Goal: Transaction & Acquisition: Purchase product/service

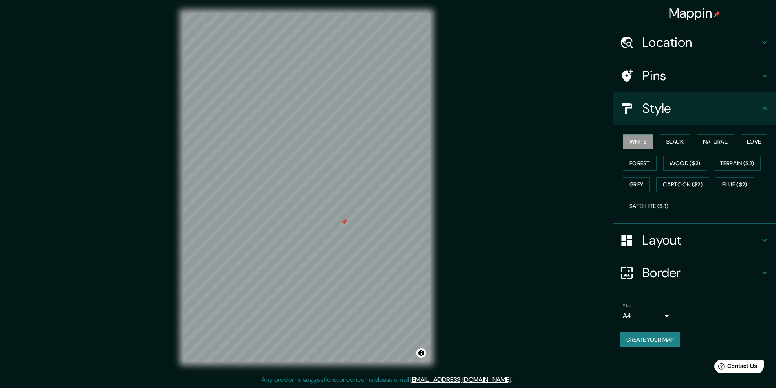
click at [742, 40] on h4 "Location" at bounding box center [700, 42] width 117 height 16
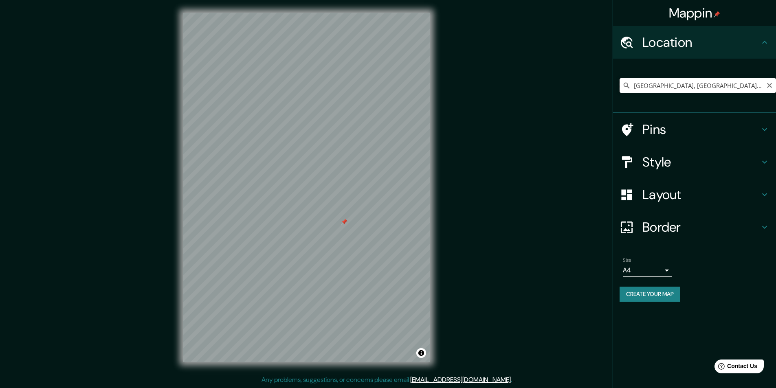
click at [752, 84] on input "[GEOGRAPHIC_DATA], [GEOGRAPHIC_DATA], [GEOGRAPHIC_DATA], [GEOGRAPHIC_DATA]" at bounding box center [697, 85] width 156 height 15
click at [625, 83] on icon at bounding box center [626, 86] width 6 height 6
click at [704, 228] on h4 "Border" at bounding box center [700, 227] width 117 height 16
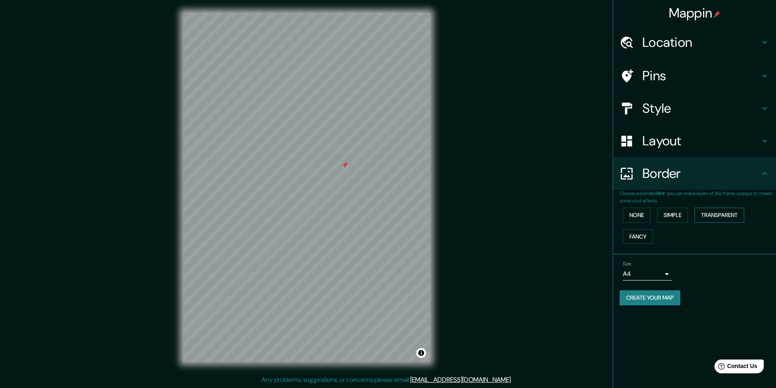
click at [722, 214] on button "Transparent" at bounding box center [719, 215] width 50 height 15
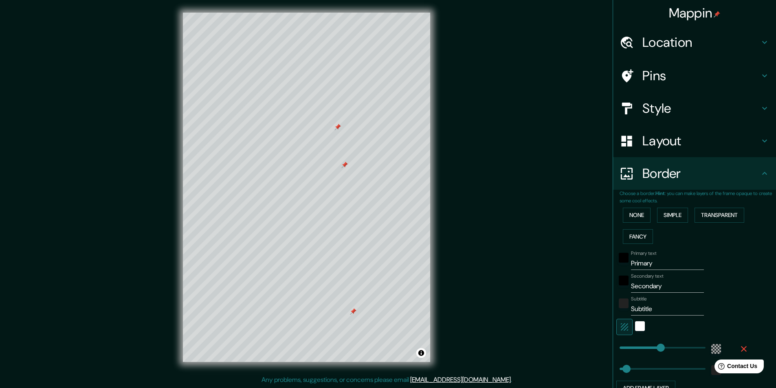
click at [346, 163] on div at bounding box center [344, 165] width 7 height 7
click at [749, 113] on h4 "Style" at bounding box center [700, 108] width 117 height 16
type input "291"
type input "49"
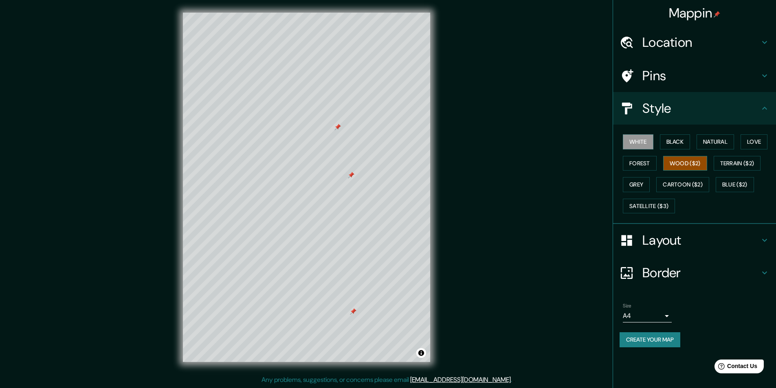
click at [686, 162] on button "Wood ($2)" at bounding box center [685, 163] width 44 height 15
click at [680, 185] on button "Cartoon ($2)" at bounding box center [682, 184] width 53 height 15
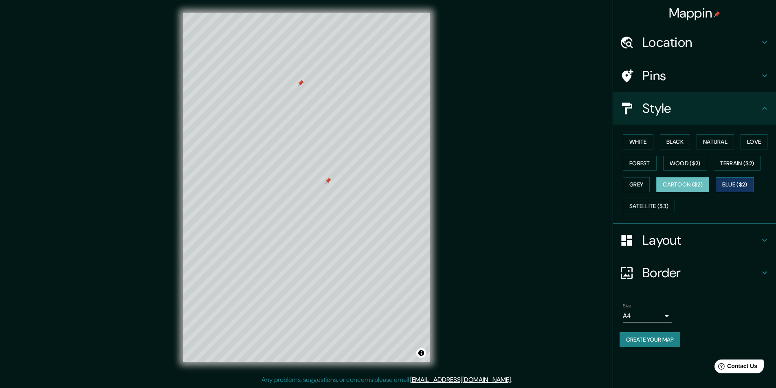
click at [727, 182] on button "Blue ($2)" at bounding box center [734, 184] width 38 height 15
click at [639, 165] on button "Forest" at bounding box center [640, 163] width 34 height 15
click at [643, 187] on button "Grey" at bounding box center [636, 184] width 27 height 15
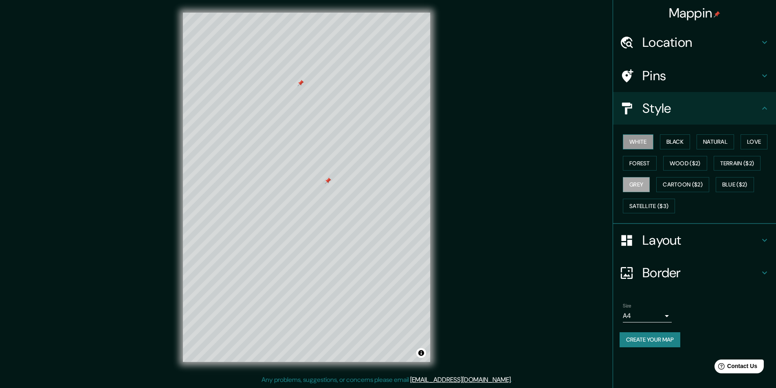
click at [636, 138] on button "White" at bounding box center [638, 141] width 31 height 15
click at [671, 143] on button "Black" at bounding box center [675, 141] width 31 height 15
click at [713, 143] on button "Natural" at bounding box center [714, 141] width 37 height 15
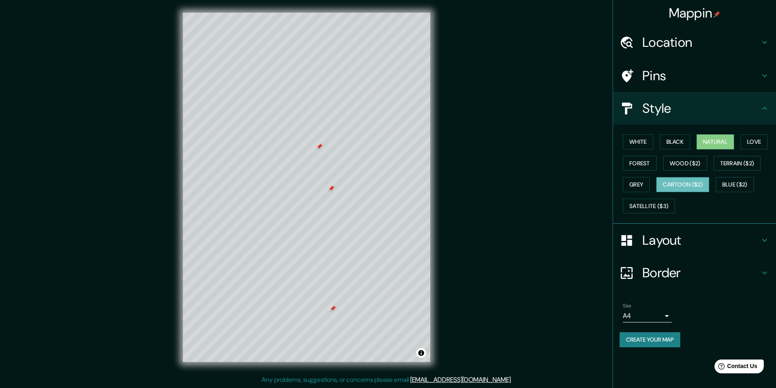
click at [684, 185] on button "Cartoon ($2)" at bounding box center [682, 184] width 53 height 15
click at [735, 183] on button "Blue ($2)" at bounding box center [734, 184] width 38 height 15
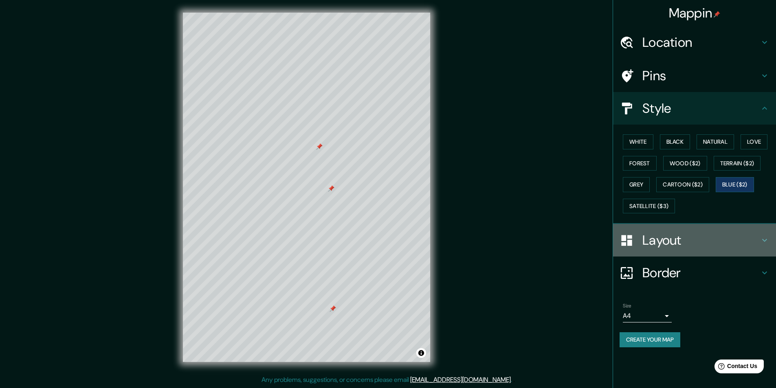
click at [740, 235] on h4 "Layout" at bounding box center [700, 240] width 117 height 16
type input "291"
type input "49"
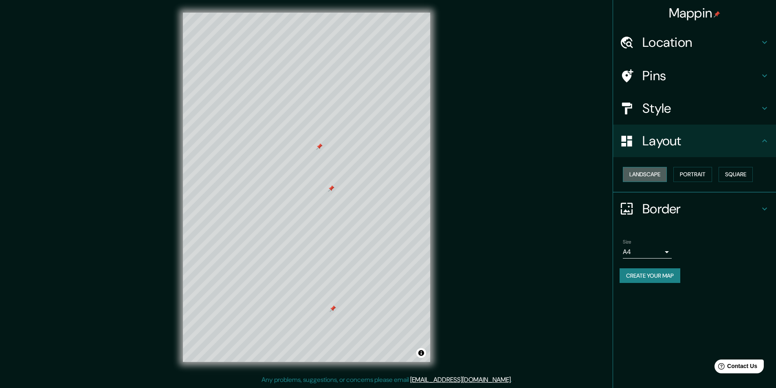
click at [643, 174] on button "Landscape" at bounding box center [645, 174] width 44 height 15
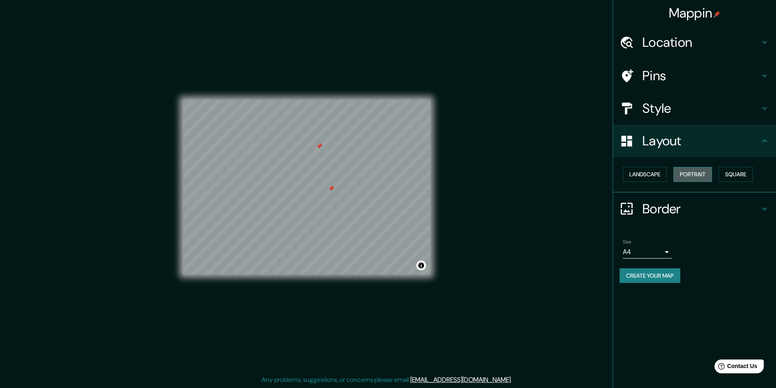
click at [692, 174] on button "Portrait" at bounding box center [692, 174] width 39 height 15
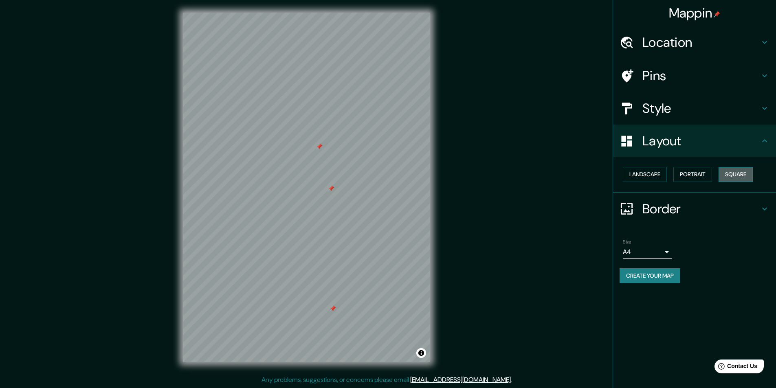
click at [726, 176] on button "Square" at bounding box center [735, 174] width 34 height 15
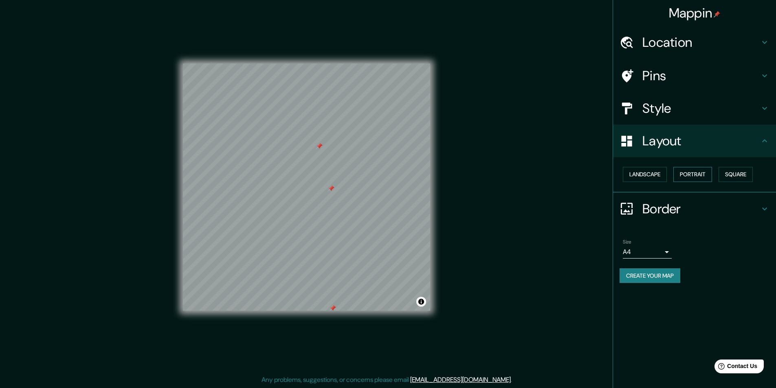
click at [692, 176] on button "Portrait" at bounding box center [692, 174] width 39 height 15
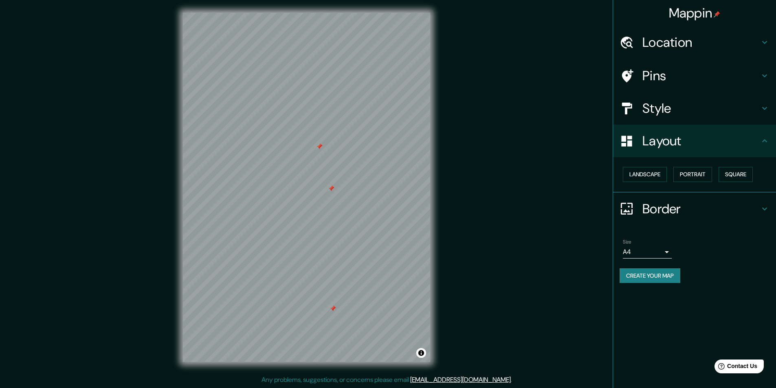
click at [698, 113] on h4 "Style" at bounding box center [700, 108] width 117 height 16
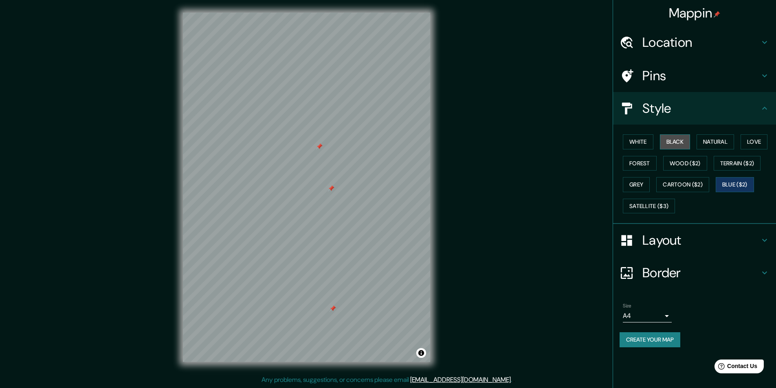
click at [677, 143] on button "Black" at bounding box center [675, 141] width 31 height 15
click at [722, 140] on button "Natural" at bounding box center [714, 141] width 37 height 15
click at [662, 313] on body "Mappin Location [GEOGRAPHIC_DATA], [GEOGRAPHIC_DATA], [GEOGRAPHIC_DATA], [GEOGR…" at bounding box center [388, 194] width 776 height 388
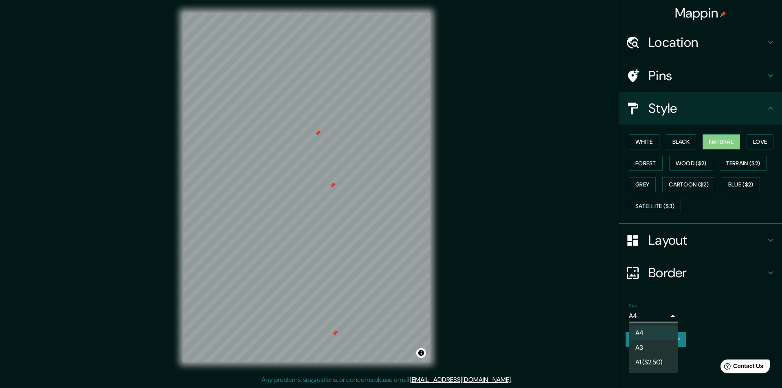
click at [662, 313] on div at bounding box center [391, 194] width 782 height 388
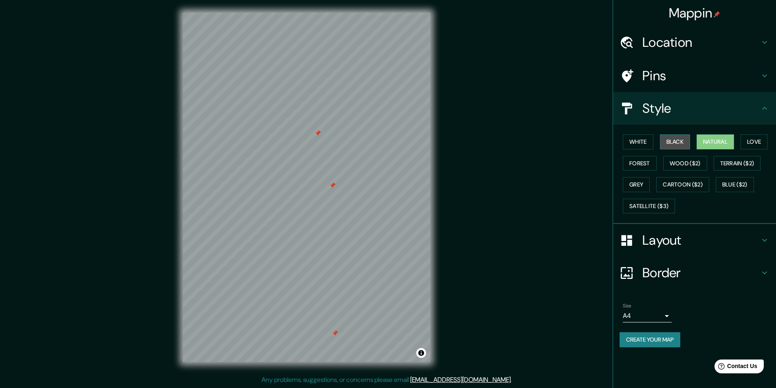
click at [687, 139] on button "Black" at bounding box center [675, 141] width 31 height 15
click at [633, 141] on button "White" at bounding box center [638, 141] width 31 height 15
click at [646, 339] on button "Create your map" at bounding box center [649, 339] width 61 height 15
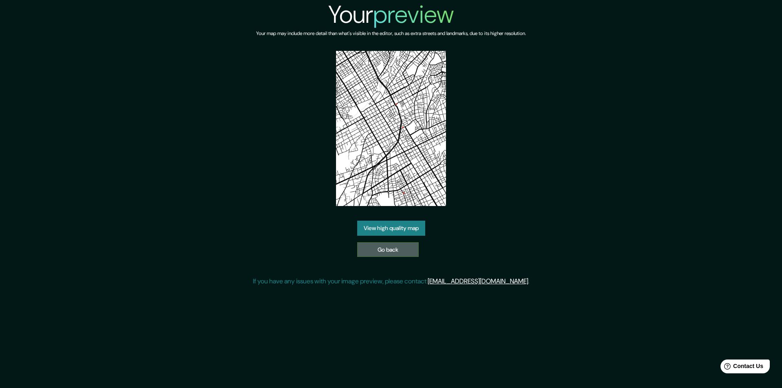
click at [404, 250] on link "Go back" at bounding box center [387, 249] width 61 height 15
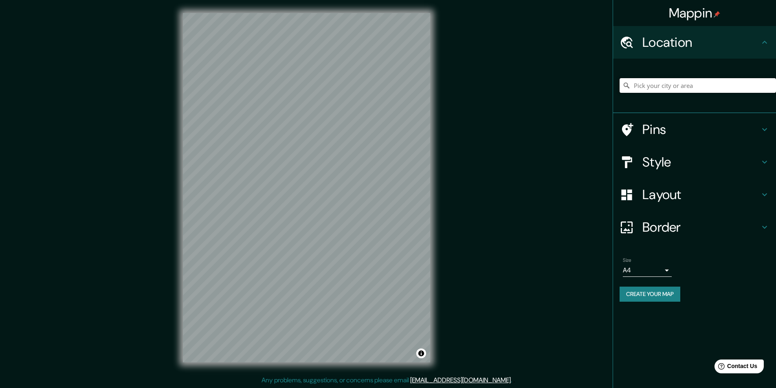
click at [663, 86] on input "Pick your city or area" at bounding box center [697, 85] width 156 height 15
type input "hu"
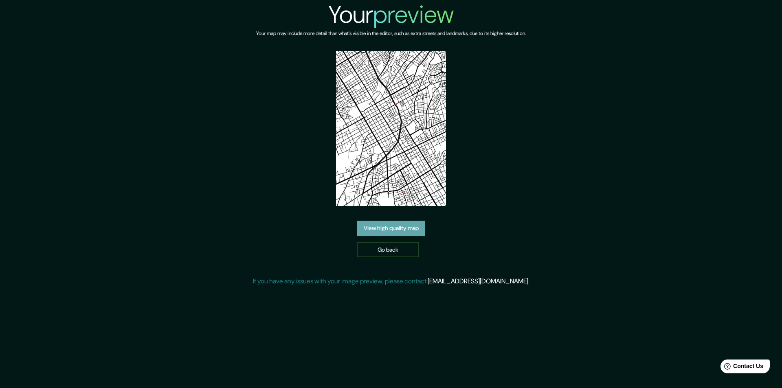
click at [390, 228] on link "View high quality map" at bounding box center [391, 228] width 68 height 15
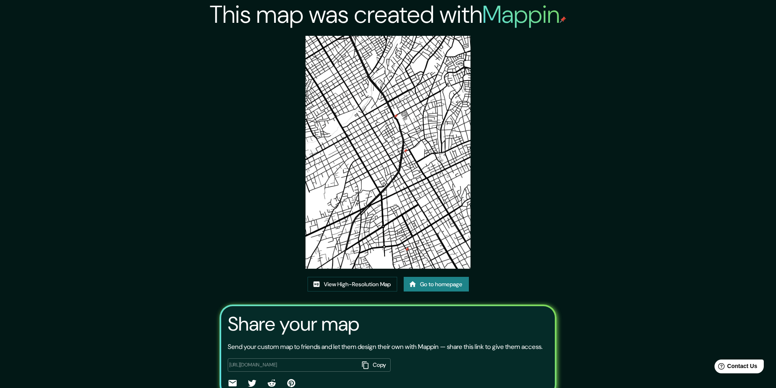
scroll to position [41, 0]
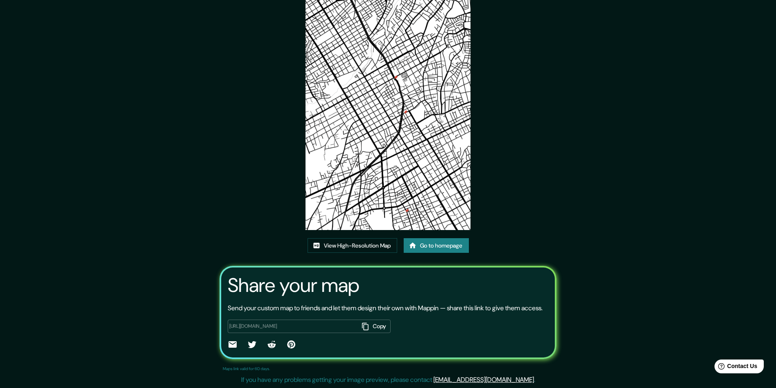
click at [374, 333] on button "Copy" at bounding box center [375, 326] width 32 height 13
click at [380, 333] on button "Copy" at bounding box center [375, 326] width 32 height 13
click at [363, 246] on link "View High-Resolution Map" at bounding box center [352, 245] width 90 height 15
